Goal: Information Seeking & Learning: Learn about a topic

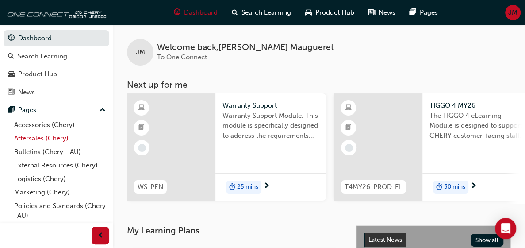
click at [40, 138] on link "Aftersales (Chery)" at bounding box center [60, 138] width 99 height 14
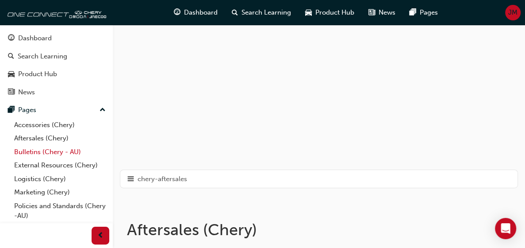
click at [41, 150] on link "Bulletins (Chery - AU)" at bounding box center [60, 152] width 99 height 14
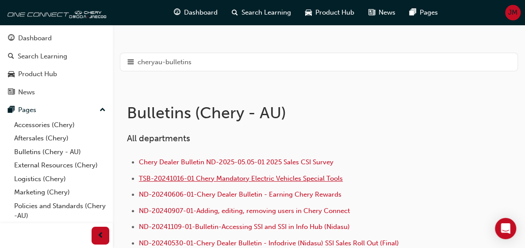
scroll to position [133, 0]
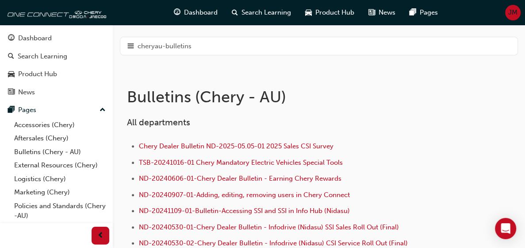
click at [0, 0] on div "Technical Service Bulletins (TSB) (Chery - AU)" at bounding box center [0, 0] width 0 height 0
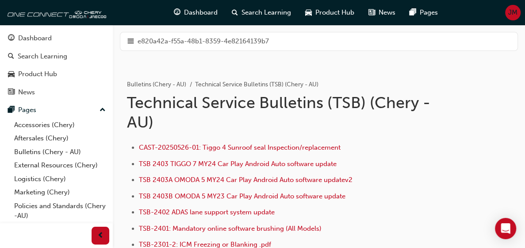
scroll to position [44, 0]
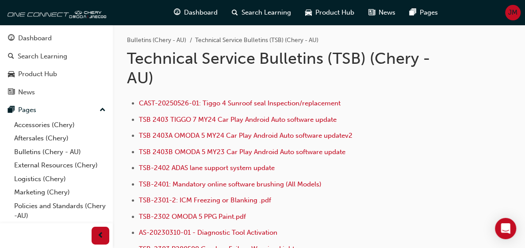
click at [415, 195] on li "TSB-2301-2: ICM Freezing or Blanking .pdf" at bounding box center [277, 201] width 276 height 13
